Goal: Transaction & Acquisition: Book appointment/travel/reservation

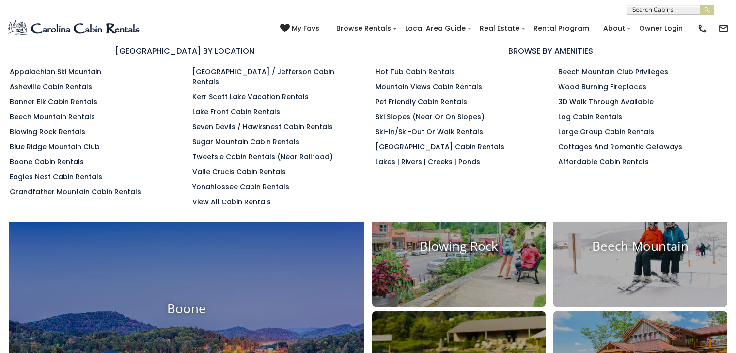
scroll to position [254, 0]
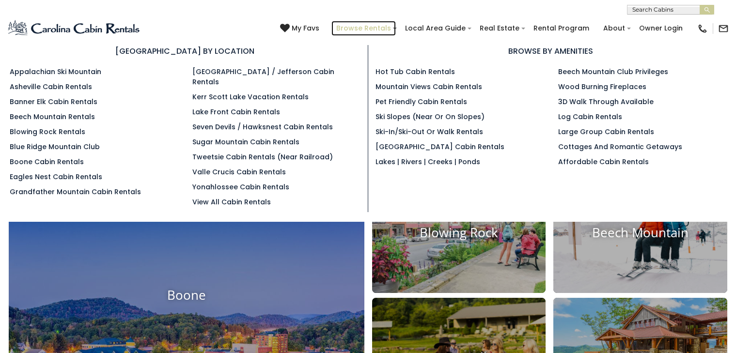
click at [343, 26] on link "Browse Rentals" at bounding box center [364, 28] width 64 height 15
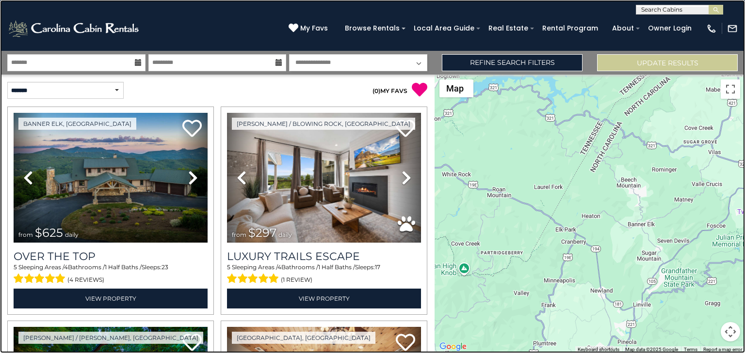
click at [176, 110] on link at bounding box center [372, 176] width 745 height 353
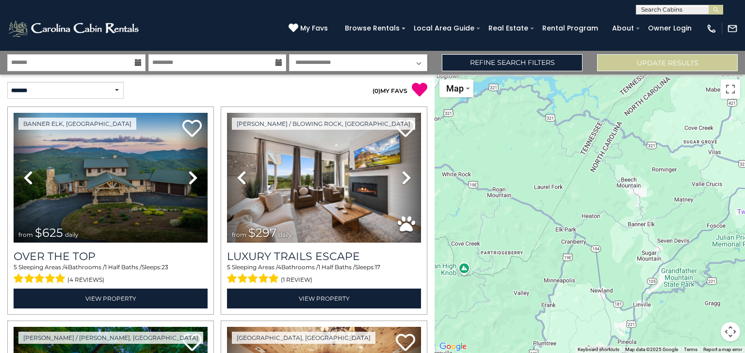
scroll to position [885, 0]
